Goal: Task Accomplishment & Management: Use online tool/utility

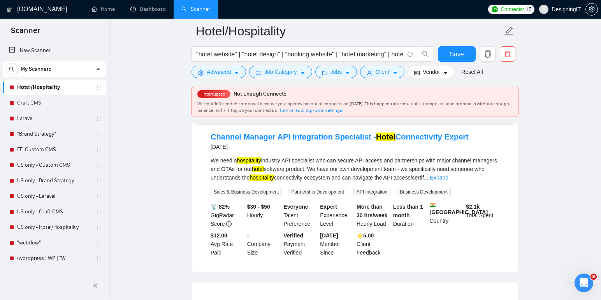
scroll to position [470, 0]
click at [28, 107] on link "Craft CMS" at bounding box center [54, 103] width 74 height 16
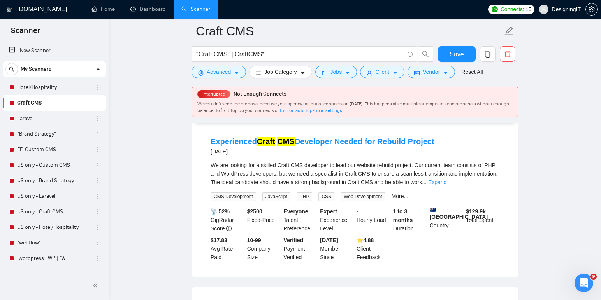
scroll to position [81, 0]
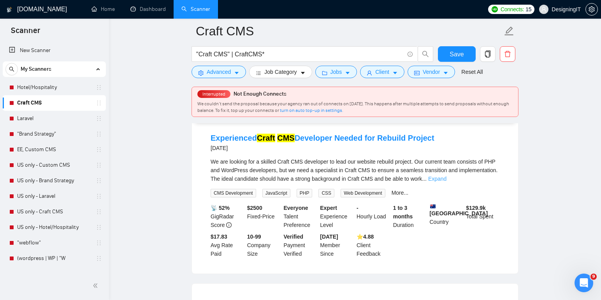
click at [446, 179] on link "Expand" at bounding box center [437, 179] width 18 height 6
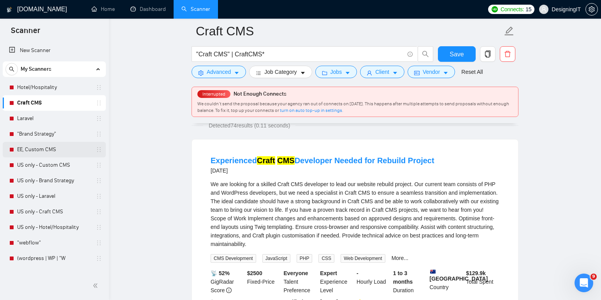
scroll to position [57, 0]
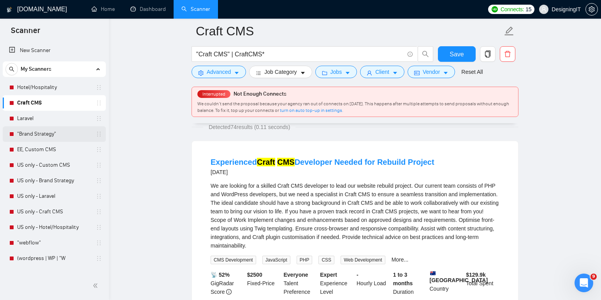
click at [38, 135] on link ""Brand Strategy"" at bounding box center [54, 134] width 74 height 16
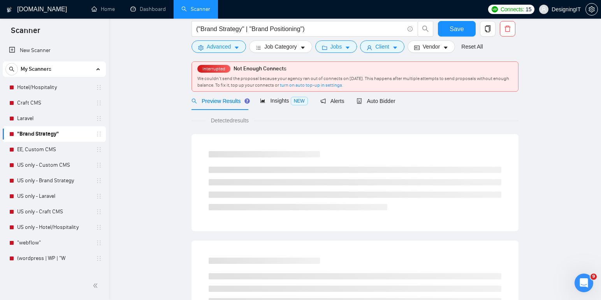
scroll to position [19, 0]
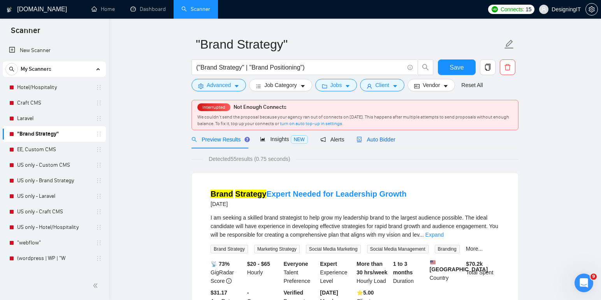
click at [378, 141] on span "Auto Bidder" at bounding box center [375, 140] width 39 height 6
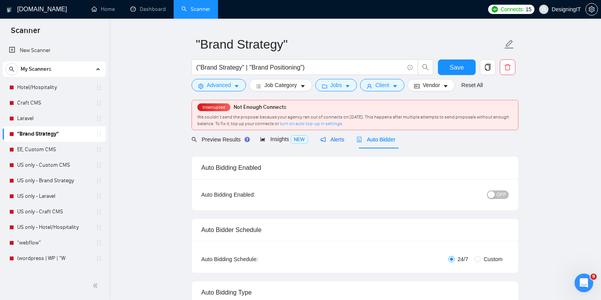
click at [334, 140] on span "Alerts" at bounding box center [332, 140] width 24 height 6
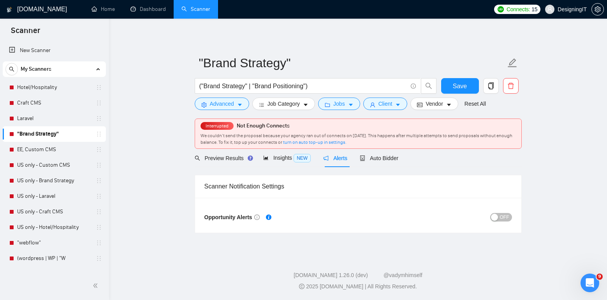
click at [505, 216] on span "OFF" at bounding box center [504, 217] width 9 height 9
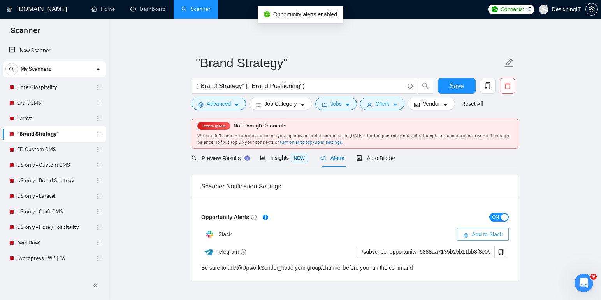
click at [474, 232] on span "Add to Slack" at bounding box center [487, 234] width 31 height 9
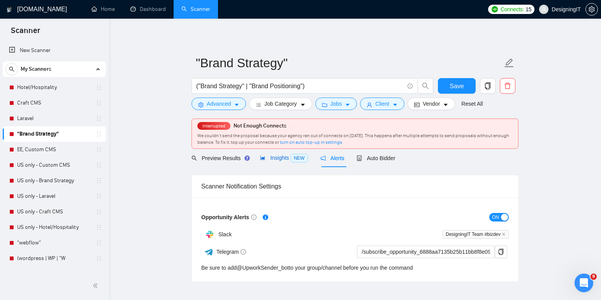
click at [279, 160] on span "Insights NEW" at bounding box center [283, 158] width 47 height 6
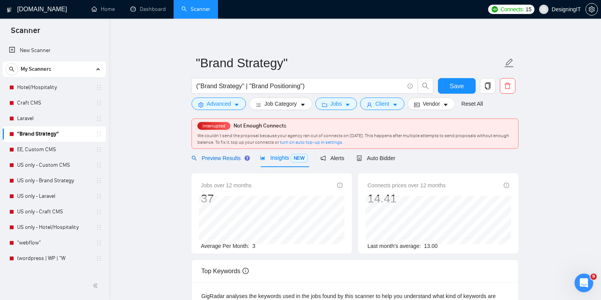
click at [218, 161] on div "Preview Results" at bounding box center [219, 158] width 56 height 9
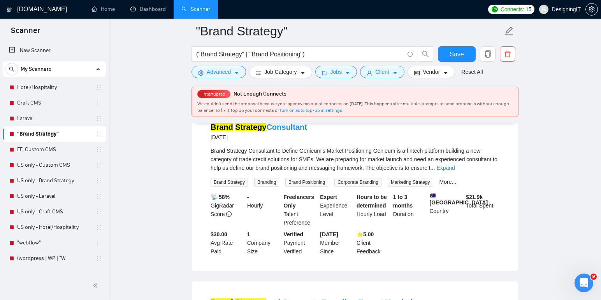
scroll to position [606, 0]
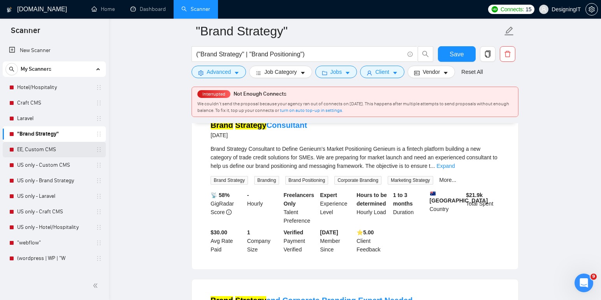
click at [40, 152] on link "EE, Custom CMS" at bounding box center [54, 150] width 74 height 16
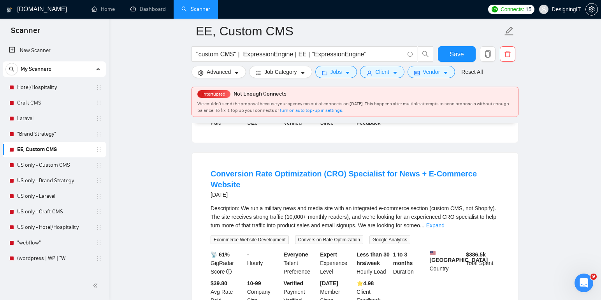
scroll to position [219, 0]
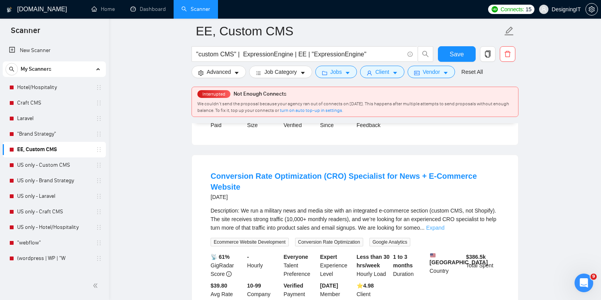
click at [444, 225] on link "Expand" at bounding box center [435, 228] width 18 height 6
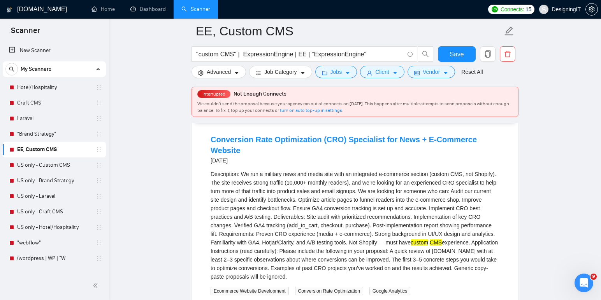
scroll to position [257, 0]
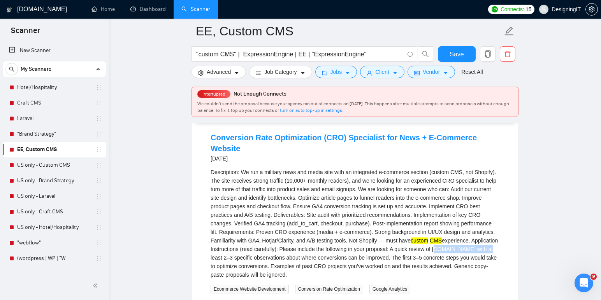
drag, startPoint x: 332, startPoint y: 244, endPoint x: 398, endPoint y: 244, distance: 66.5
click at [398, 244] on div "Description: We run a military news and media site with an integrated e-commerc…" at bounding box center [354, 223] width 289 height 111
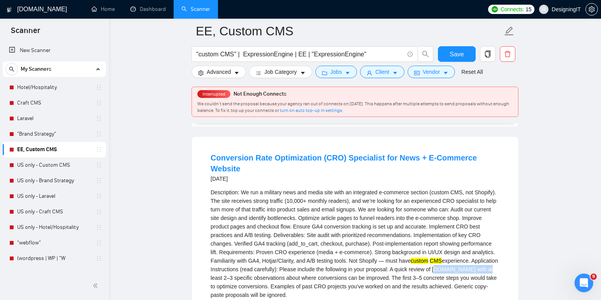
scroll to position [234, 0]
